Goal: Task Accomplishment & Management: Manage account settings

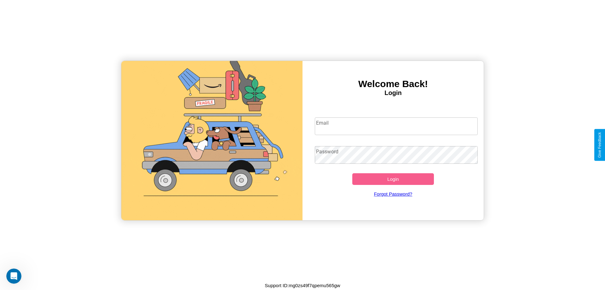
click at [396, 126] on input "Email" at bounding box center [396, 126] width 163 height 18
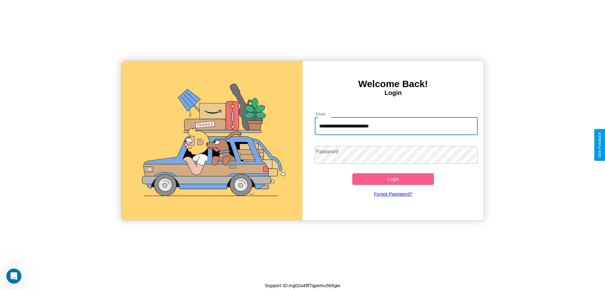
type input "**********"
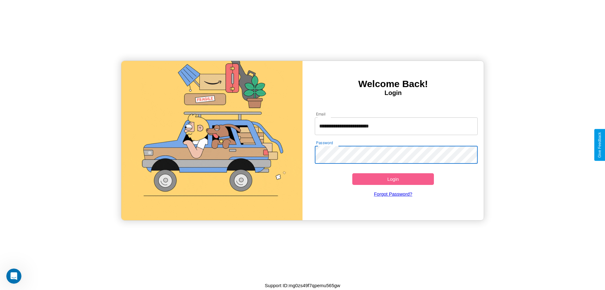
click at [393, 179] on button "Login" at bounding box center [393, 179] width 82 height 12
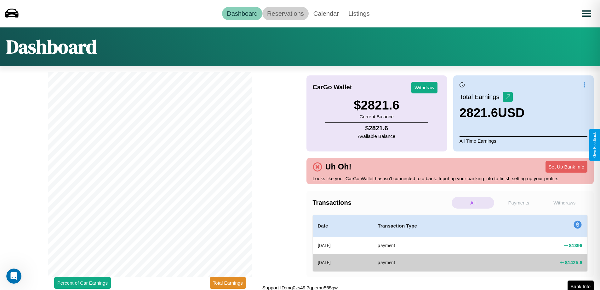
click at [286, 13] on link "Reservations" at bounding box center [286, 13] width 46 height 13
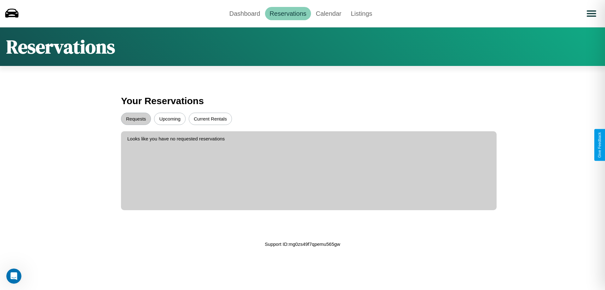
click at [136, 119] on button "Requests" at bounding box center [136, 119] width 30 height 12
click at [170, 119] on button "Upcoming" at bounding box center [170, 119] width 32 height 12
click at [245, 13] on link "Dashboard" at bounding box center [245, 13] width 40 height 13
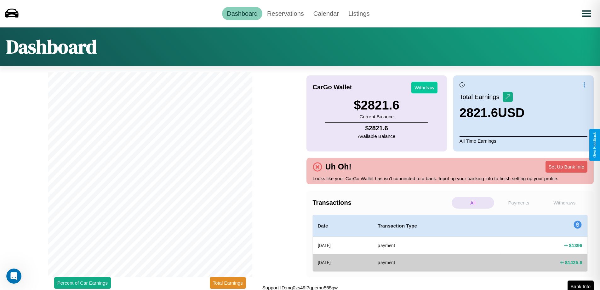
click at [425, 87] on button "Withdraw" at bounding box center [425, 88] width 26 height 12
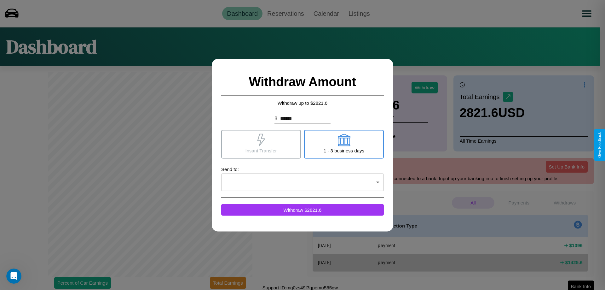
click at [261, 144] on icon at bounding box center [261, 139] width 8 height 13
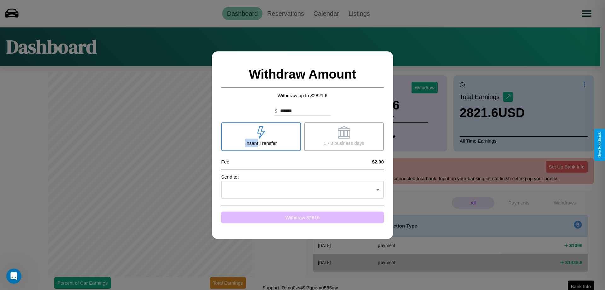
click at [303, 217] on button "Withdraw $ 2819" at bounding box center [302, 217] width 163 height 12
